Goal: Check status

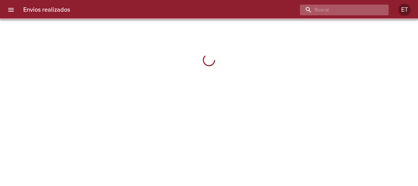
click at [355, 9] on input "buscar" at bounding box center [339, 10] width 78 height 11
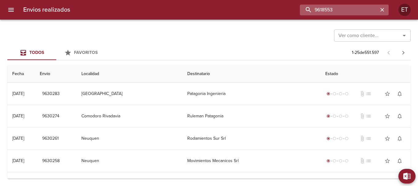
type input "9618553"
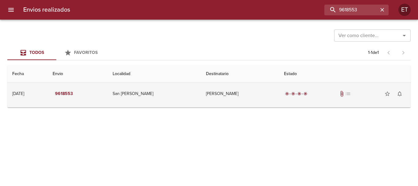
click at [180, 84] on td "San [PERSON_NAME]" at bounding box center [154, 94] width 93 height 22
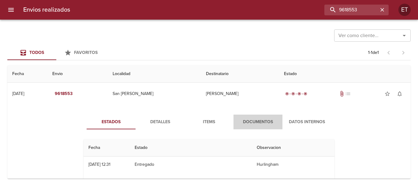
click at [253, 120] on span "Documentos" at bounding box center [258, 122] width 42 height 8
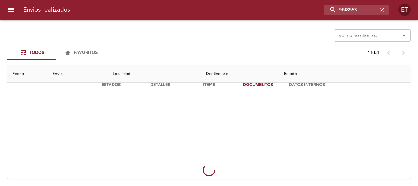
scroll to position [29, 0]
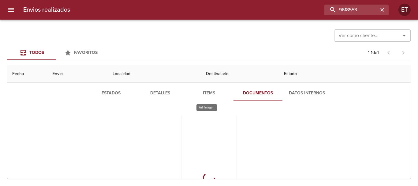
click at [208, 127] on div "Tabla de envíos del cliente" at bounding box center [209, 153] width 55 height 77
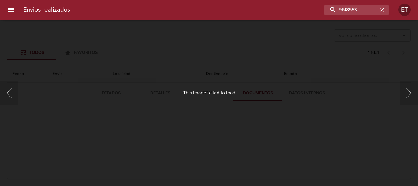
click at [112, 121] on div "This image failed to load" at bounding box center [209, 93] width 418 height 186
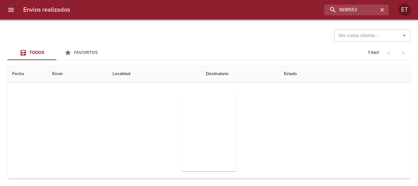
scroll to position [59, 0]
click at [207, 77] on th "Destinatario" at bounding box center [240, 73] width 78 height 17
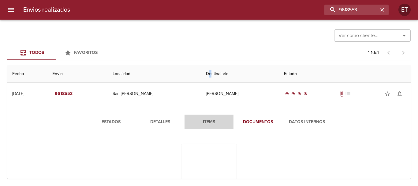
click at [217, 124] on span "Items" at bounding box center [209, 122] width 42 height 8
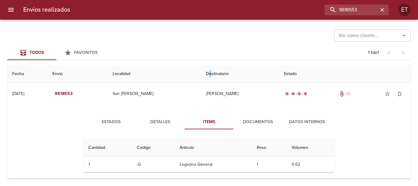
click at [161, 120] on span "Detalles" at bounding box center [160, 122] width 42 height 8
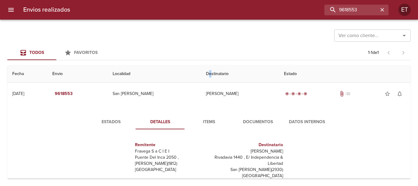
click at [117, 117] on button "Estados" at bounding box center [111, 122] width 49 height 15
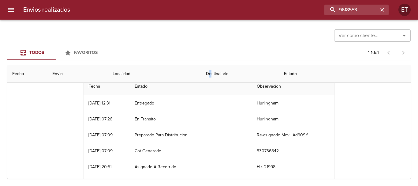
scroll to position [31, 0]
